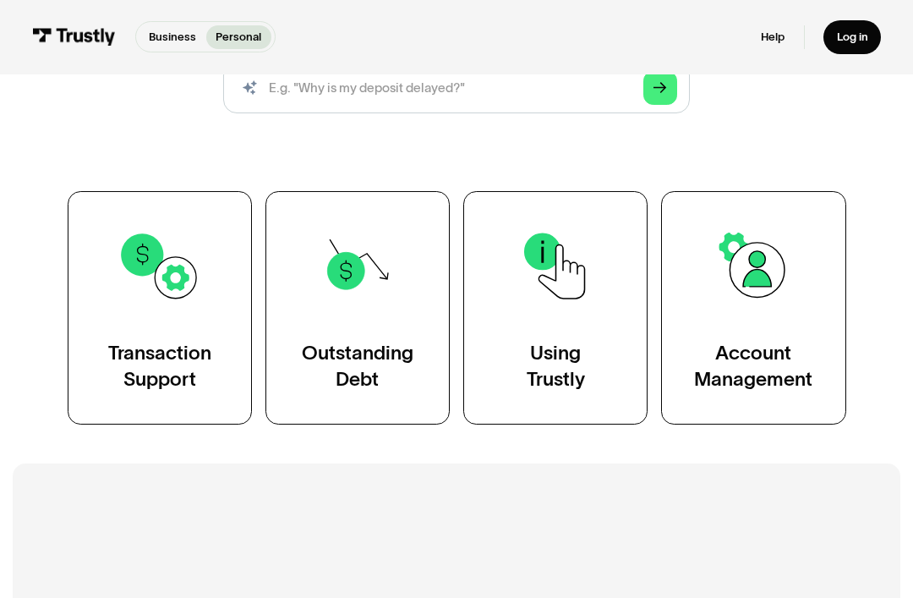
scroll to position [227, 0]
click at [150, 321] on link "Transaction Support" at bounding box center [160, 306] width 184 height 233
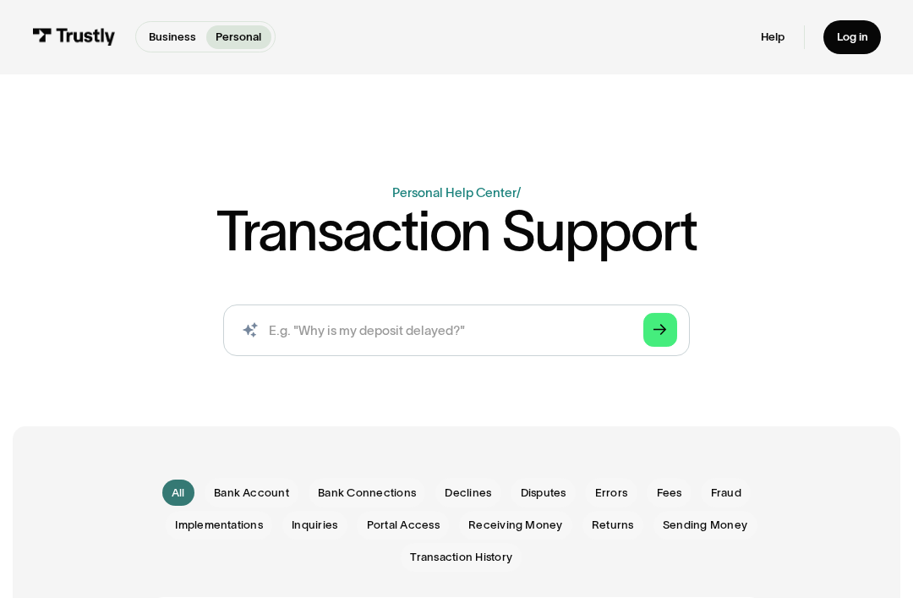
scroll to position [21, 0]
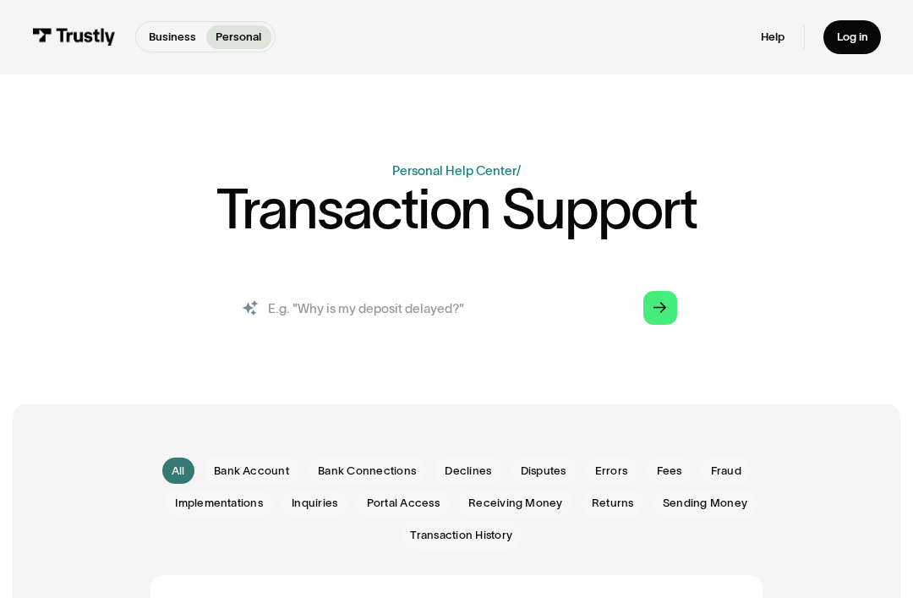
click at [536, 302] on input "search" at bounding box center [457, 309] width 468 height 52
click at [414, 312] on input "search" at bounding box center [457, 309] width 468 height 52
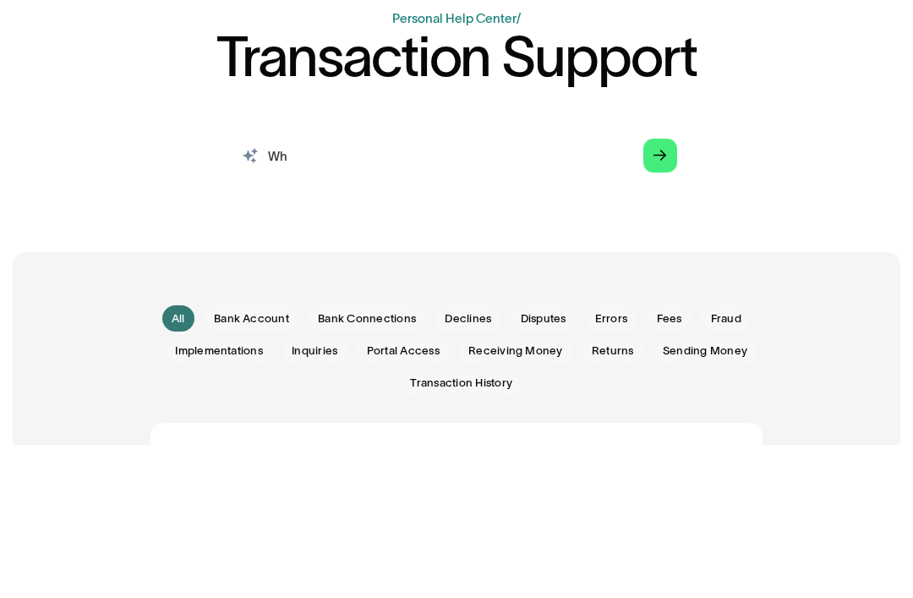
type input "W"
type input "How to lookup if a deposit has gone to bank"
click at [660, 302] on icon "Arrow Right" at bounding box center [660, 309] width 13 height 14
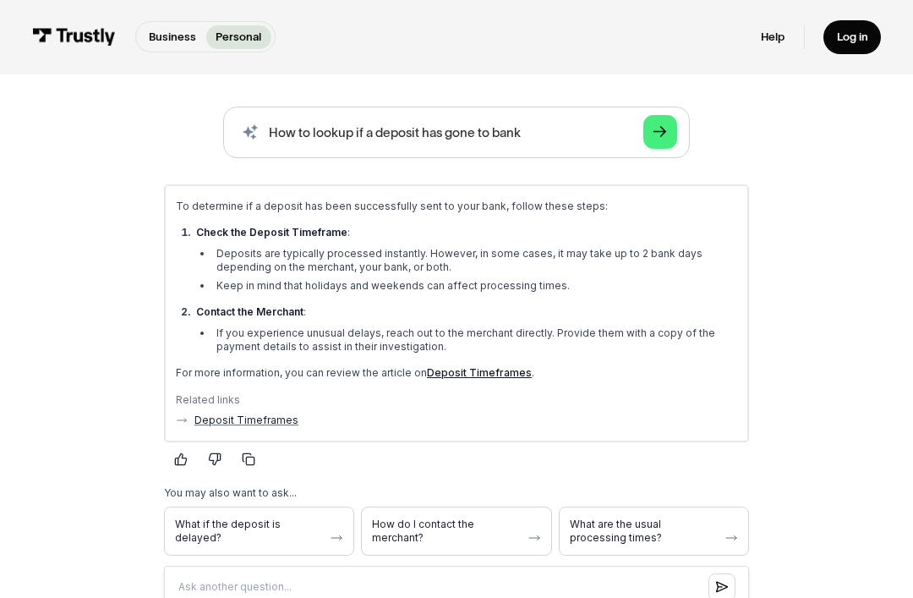
scroll to position [195, 0]
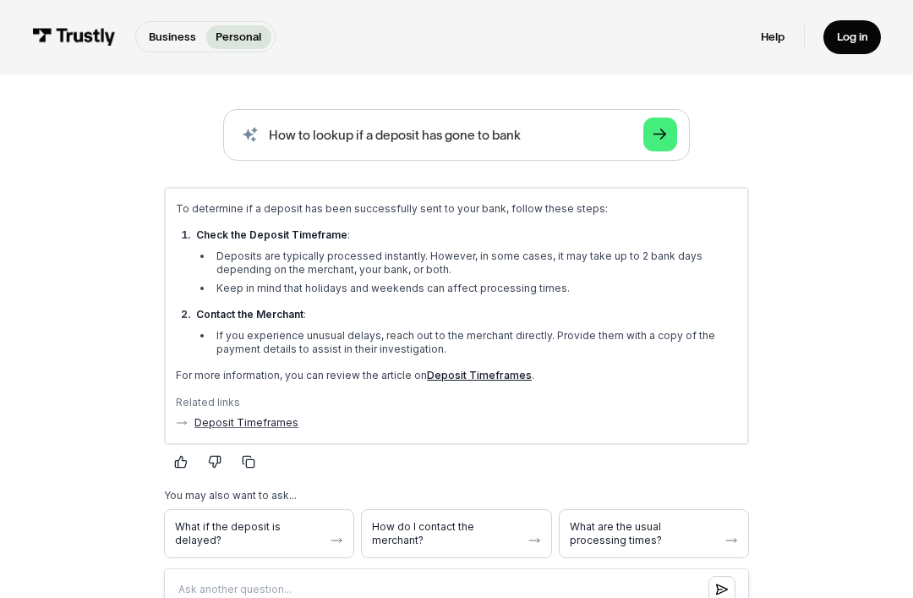
click at [477, 376] on link "Deposit Timeframes" at bounding box center [478, 374] width 105 height 13
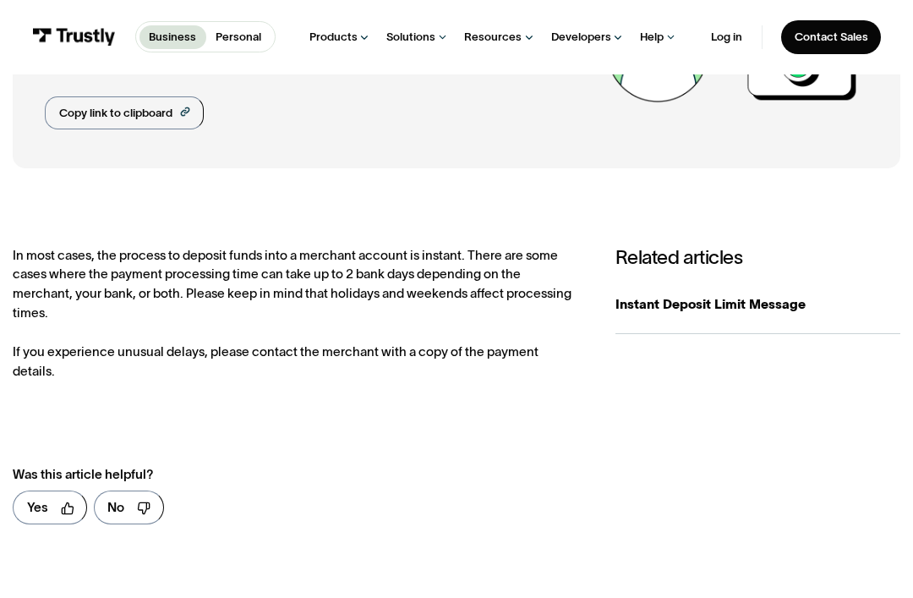
scroll to position [159, 0]
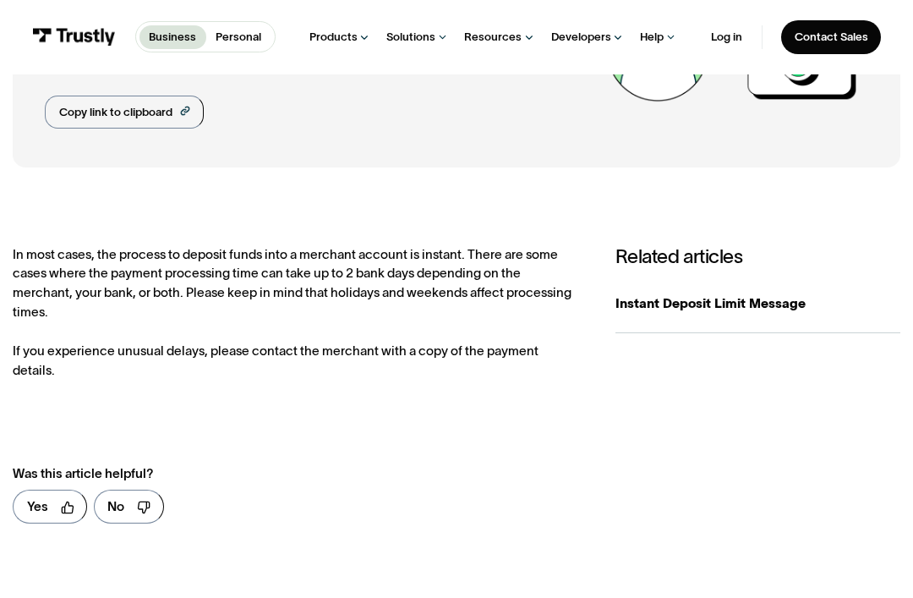
click at [743, 303] on div "Instant Deposit Limit Message" at bounding box center [758, 303] width 285 height 19
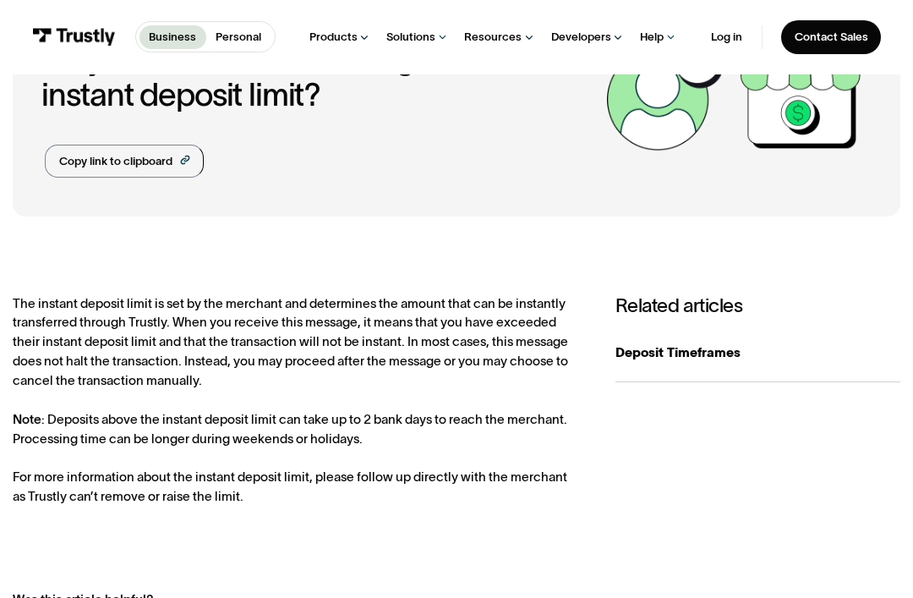
scroll to position [110, 0]
click at [716, 350] on div "Deposit Timeframes" at bounding box center [758, 352] width 285 height 19
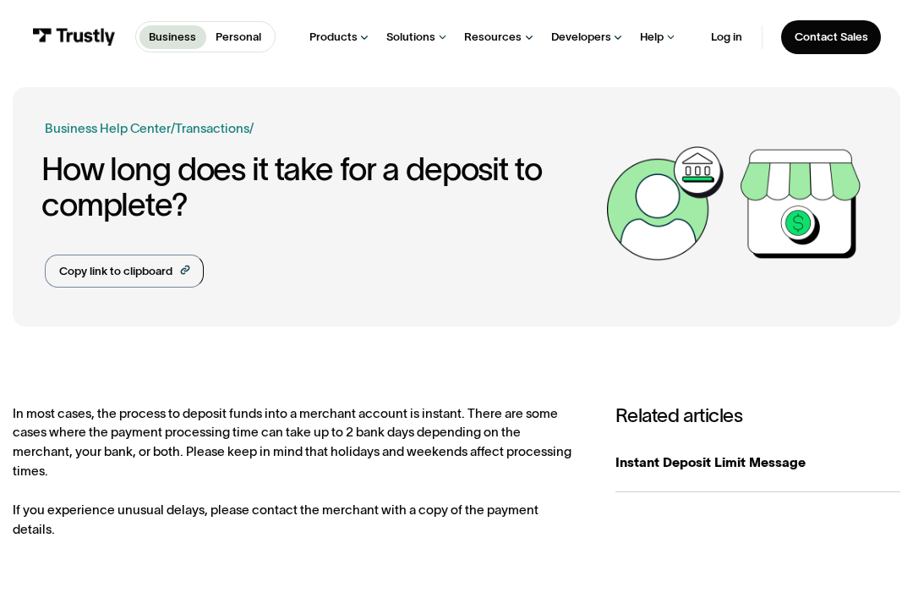
click at [500, 36] on div "Resources" at bounding box center [493, 37] width 58 height 14
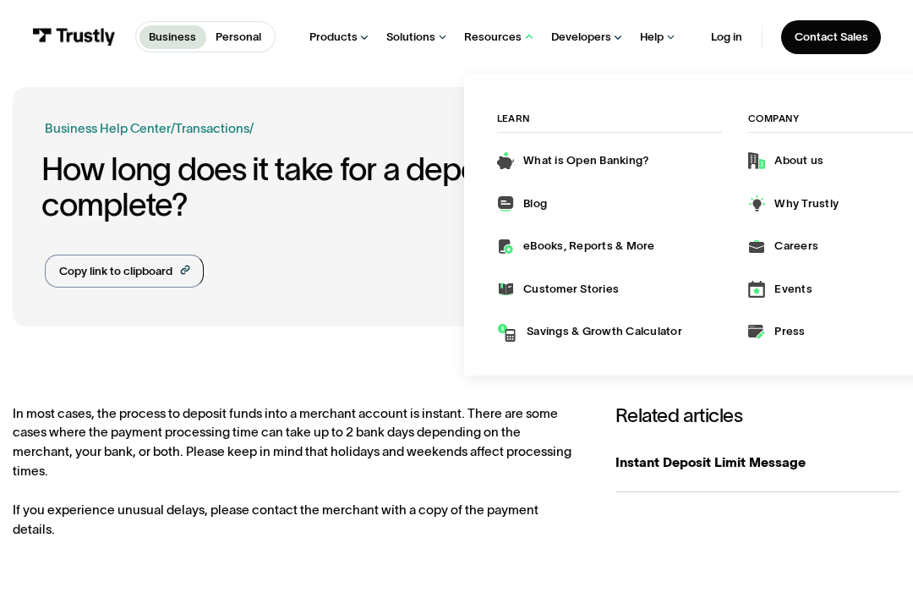
click at [770, 477] on link "Instant Deposit Limit Message" at bounding box center [758, 463] width 285 height 59
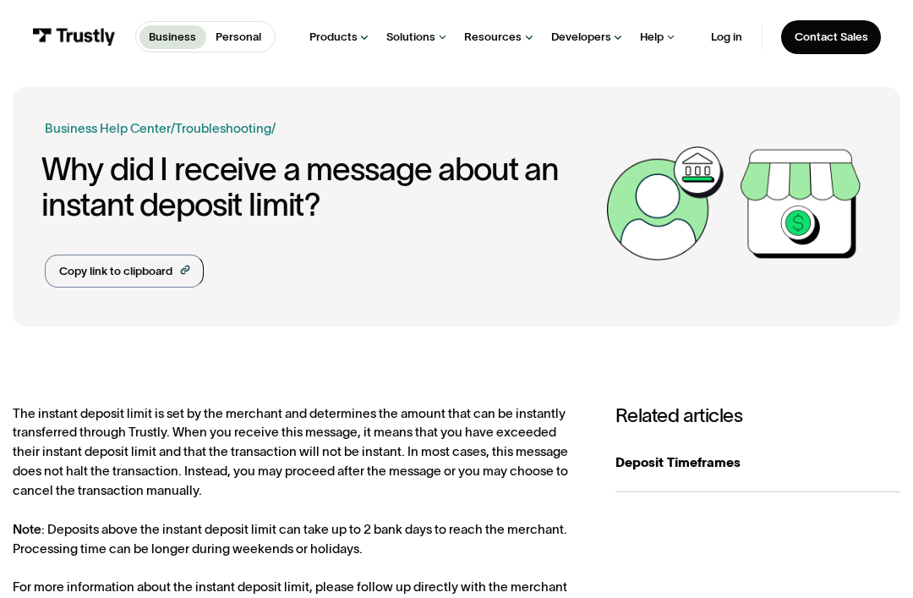
click at [731, 36] on link "Log in" at bounding box center [726, 37] width 31 height 14
click at [233, 36] on p "Personal" at bounding box center [239, 37] width 46 height 17
